Goal: Navigation & Orientation: Find specific page/section

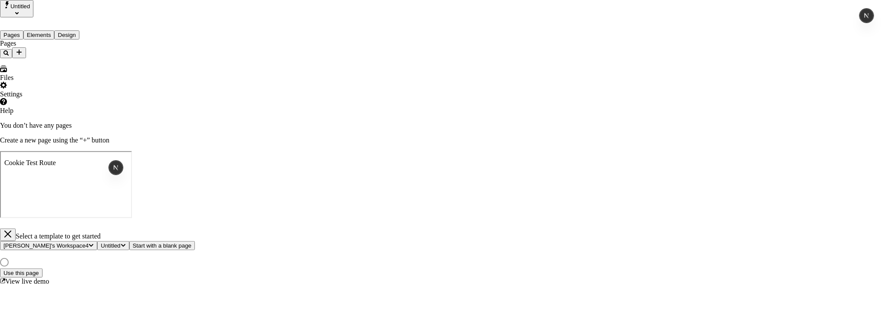
click at [12, 230] on icon "button" at bounding box center [7, 234] width 9 height 9
